Goal: Task Accomplishment & Management: Use online tool/utility

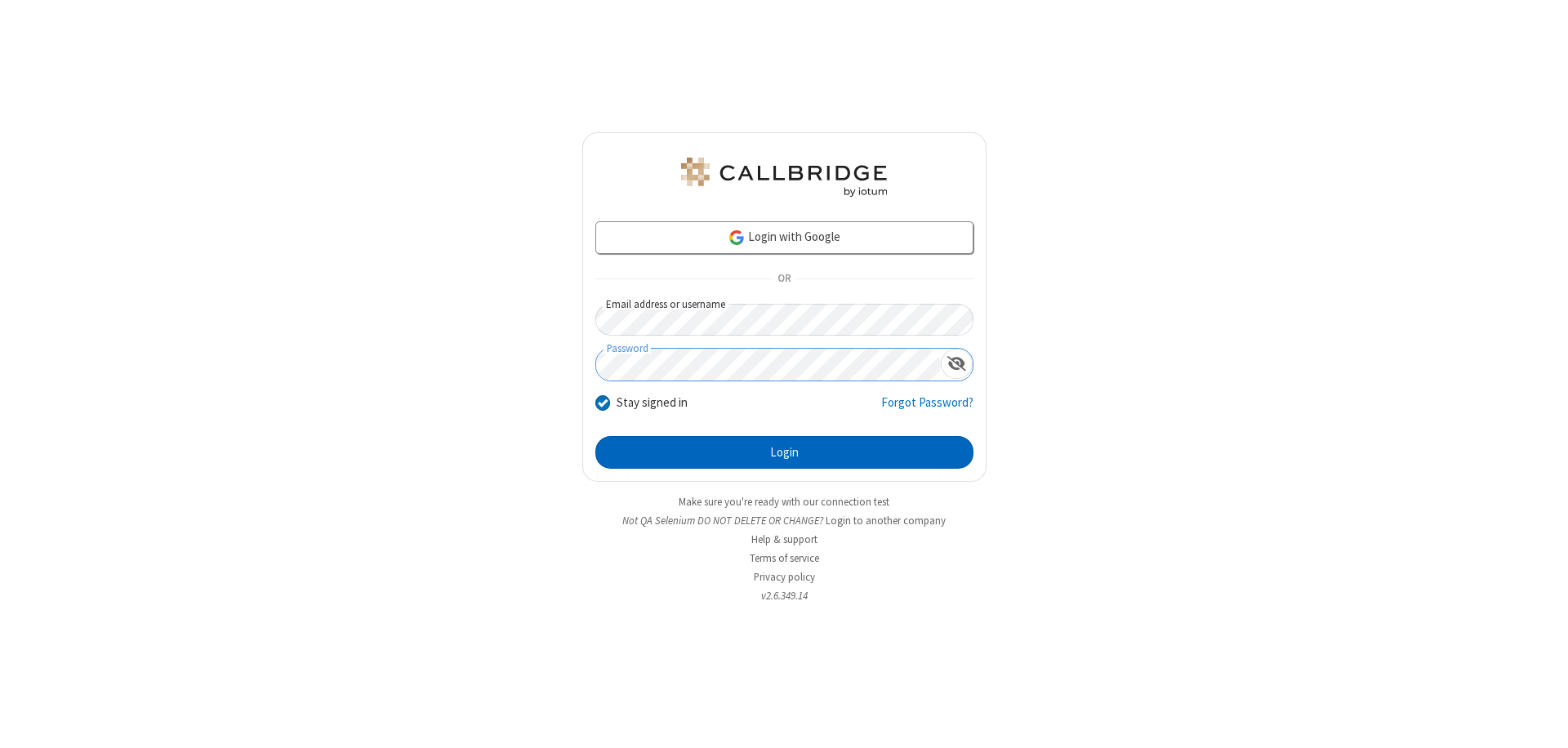
click at [784, 452] on button "Login" at bounding box center [784, 452] width 378 height 33
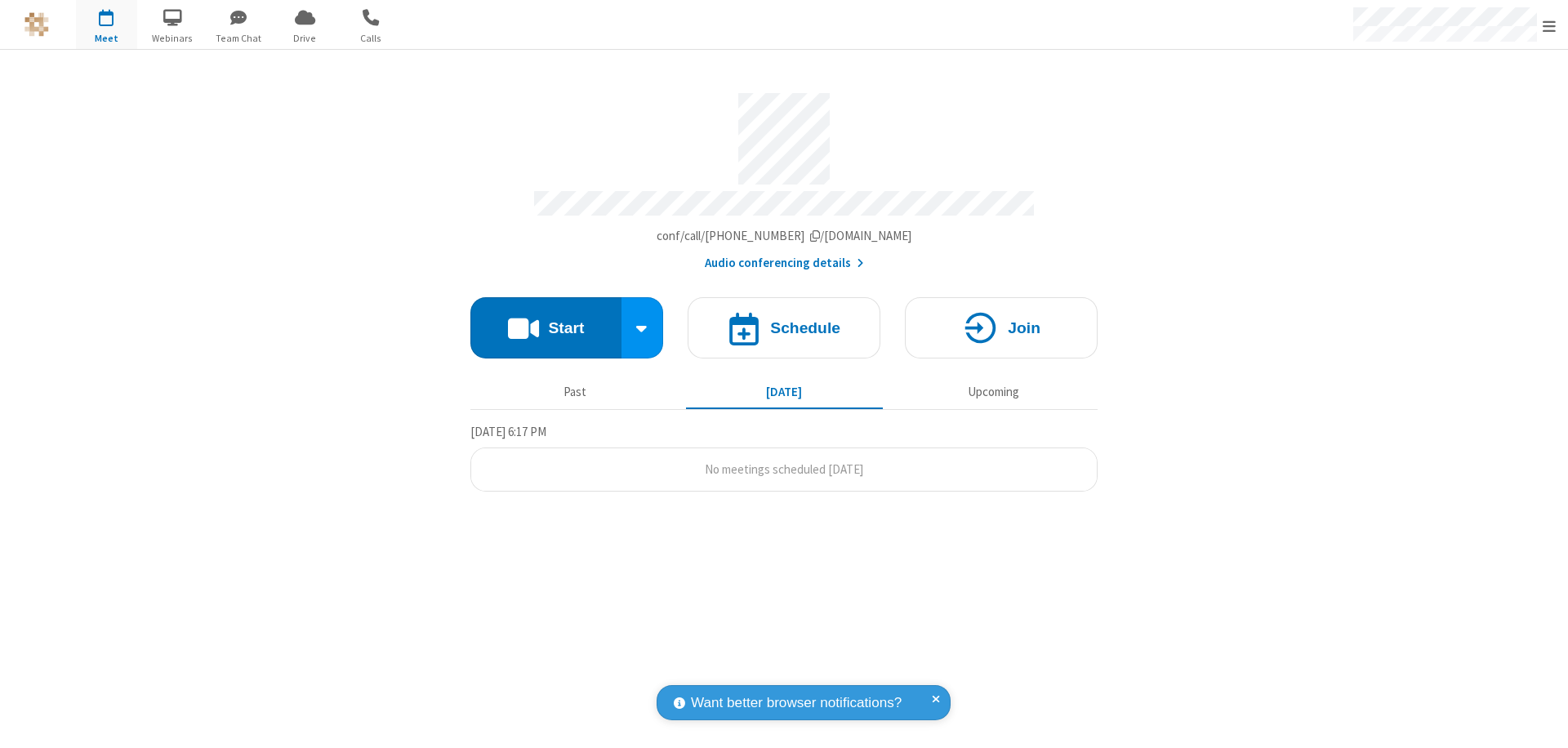
click at [545, 320] on button "Start" at bounding box center [546, 327] width 151 height 61
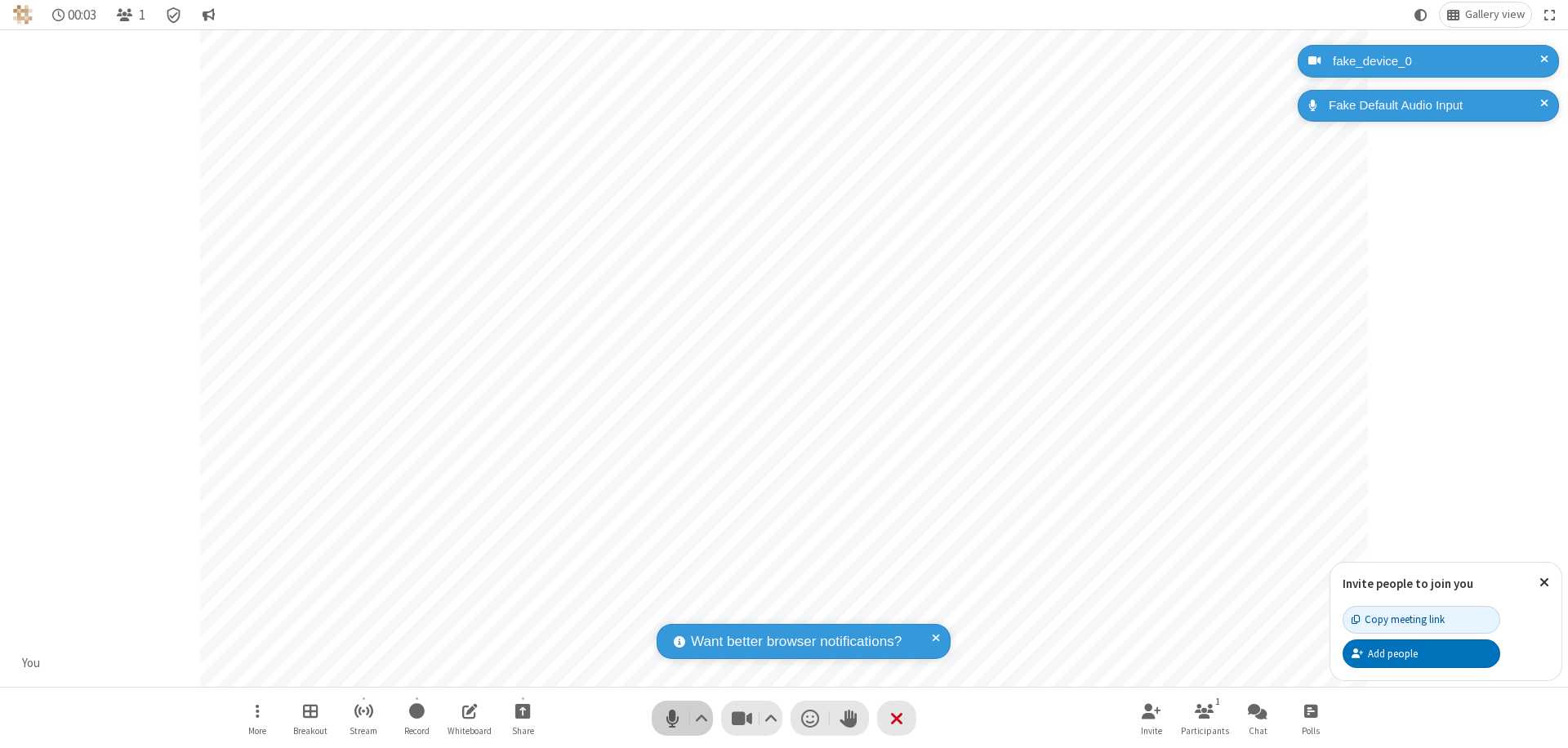
click at [672, 718] on span "Mute (⌘+Shift+A)" at bounding box center [671, 718] width 25 height 24
click at [672, 718] on span "Unmute (⌘+Shift+A)" at bounding box center [671, 718] width 25 height 24
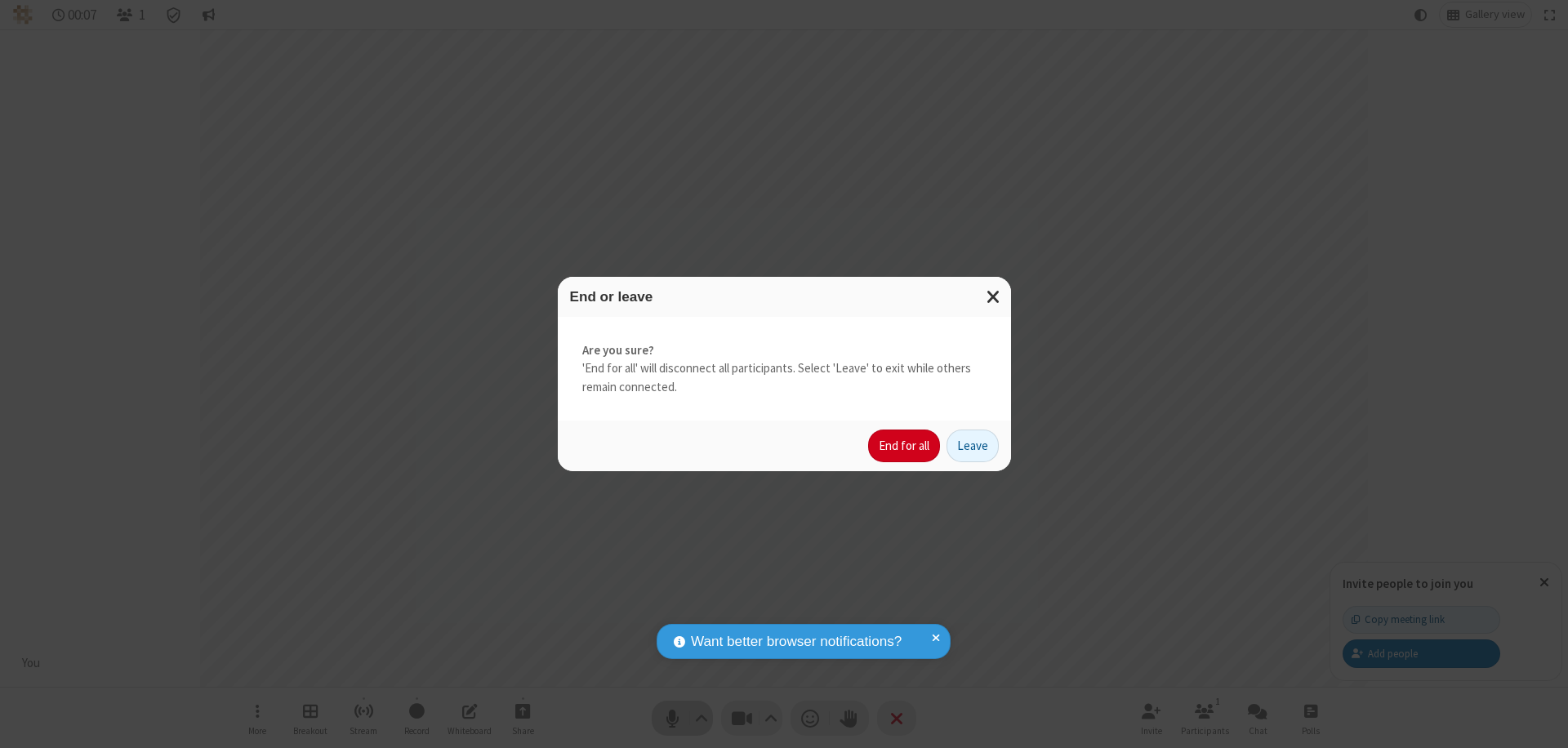
click at [905, 446] on button "End for all" at bounding box center [903, 445] width 72 height 33
